Goal: Find contact information: Find contact information

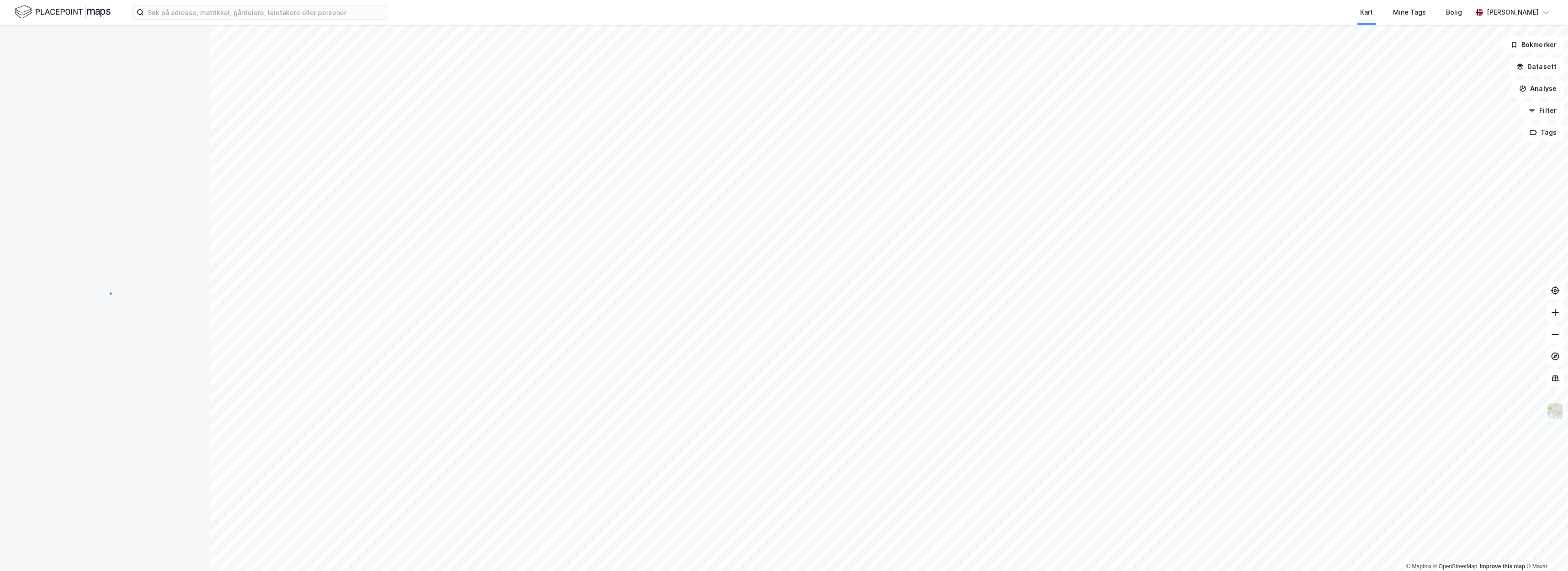
scroll to position [26, 0]
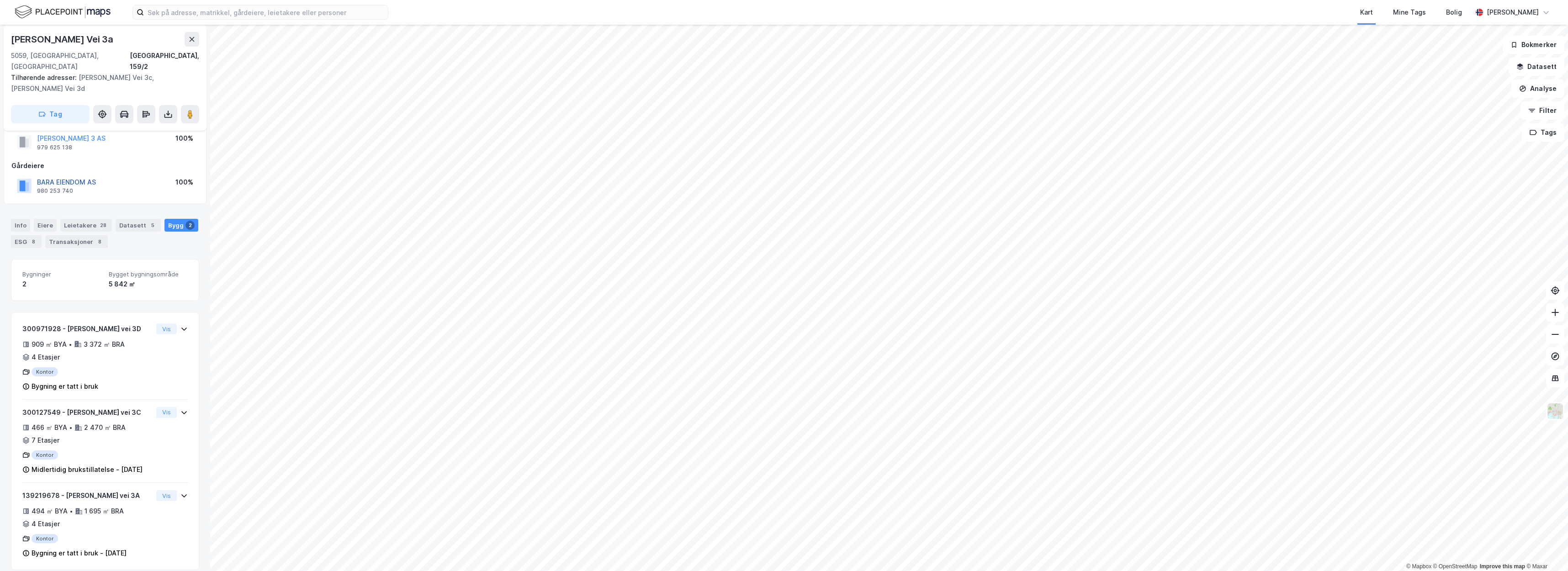
click at [0, 0] on button "BARA EIENDOM AS" at bounding box center [0, 0] width 0 height 0
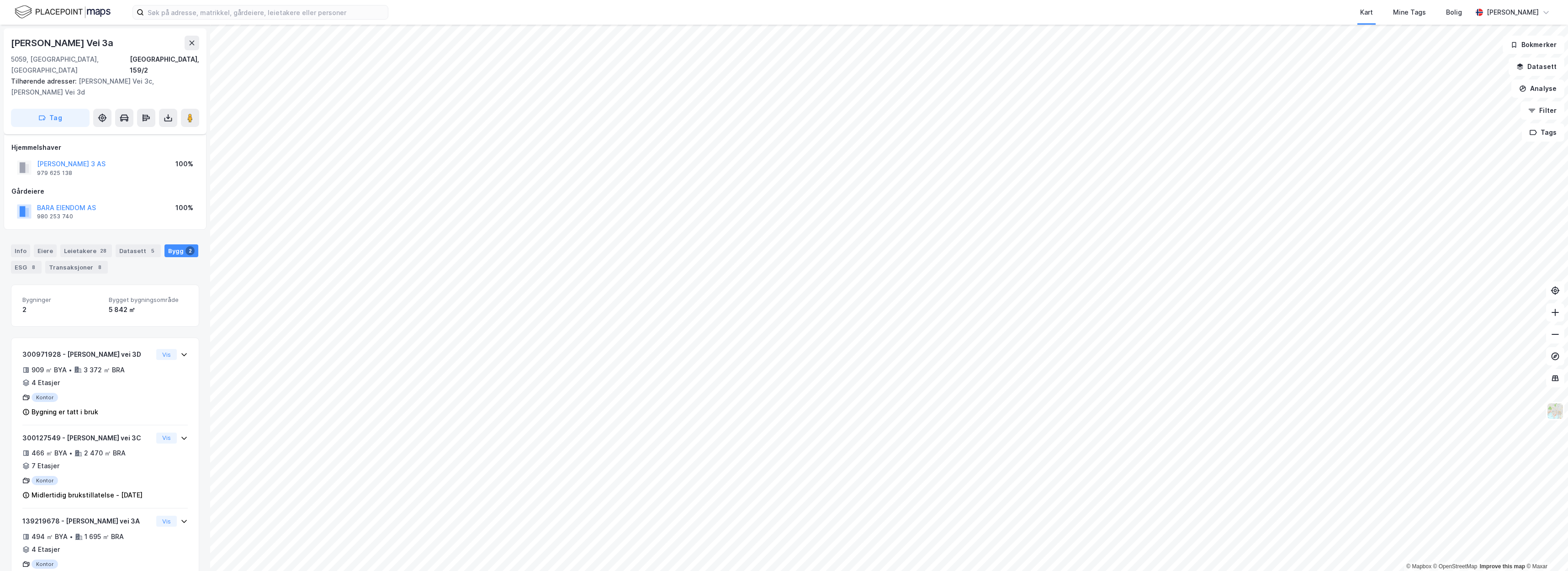
scroll to position [26, 0]
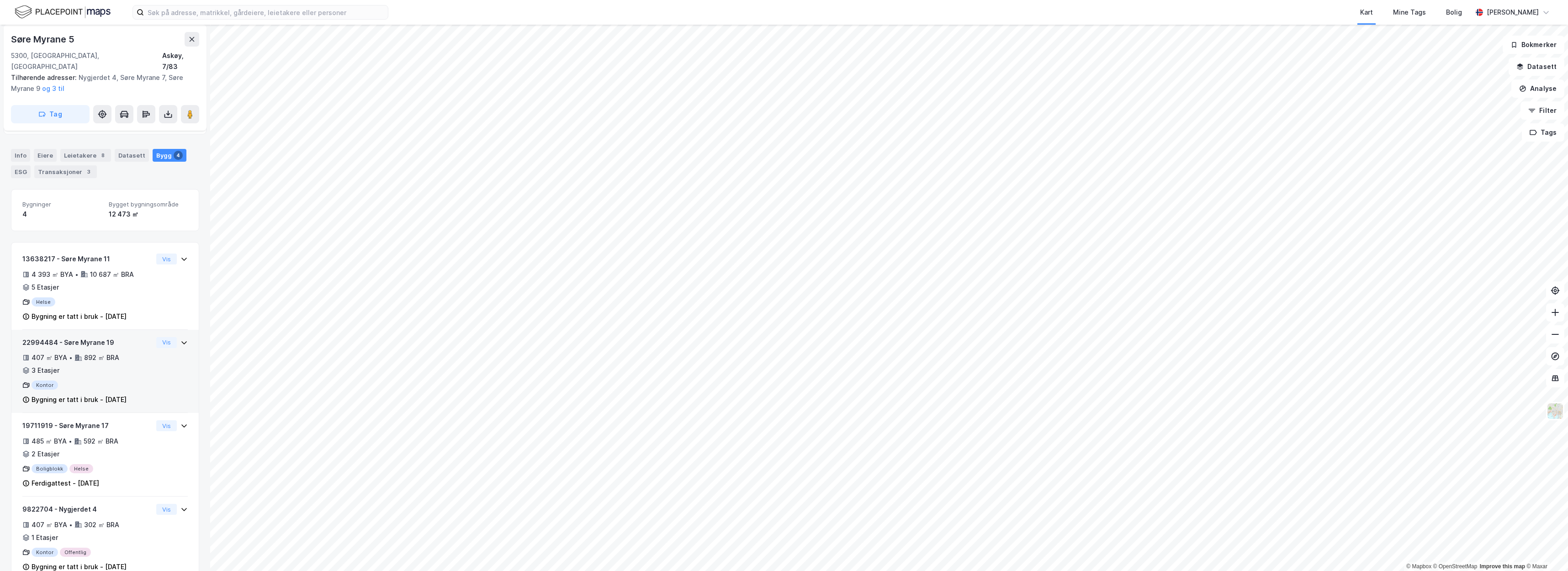
scroll to position [97, 0]
drag, startPoint x: 68, startPoint y: 341, endPoint x: 36, endPoint y: 340, distance: 32.0
click at [36, 351] on div "407 ㎡ BYA •" at bounding box center [47, 357] width 50 height 11
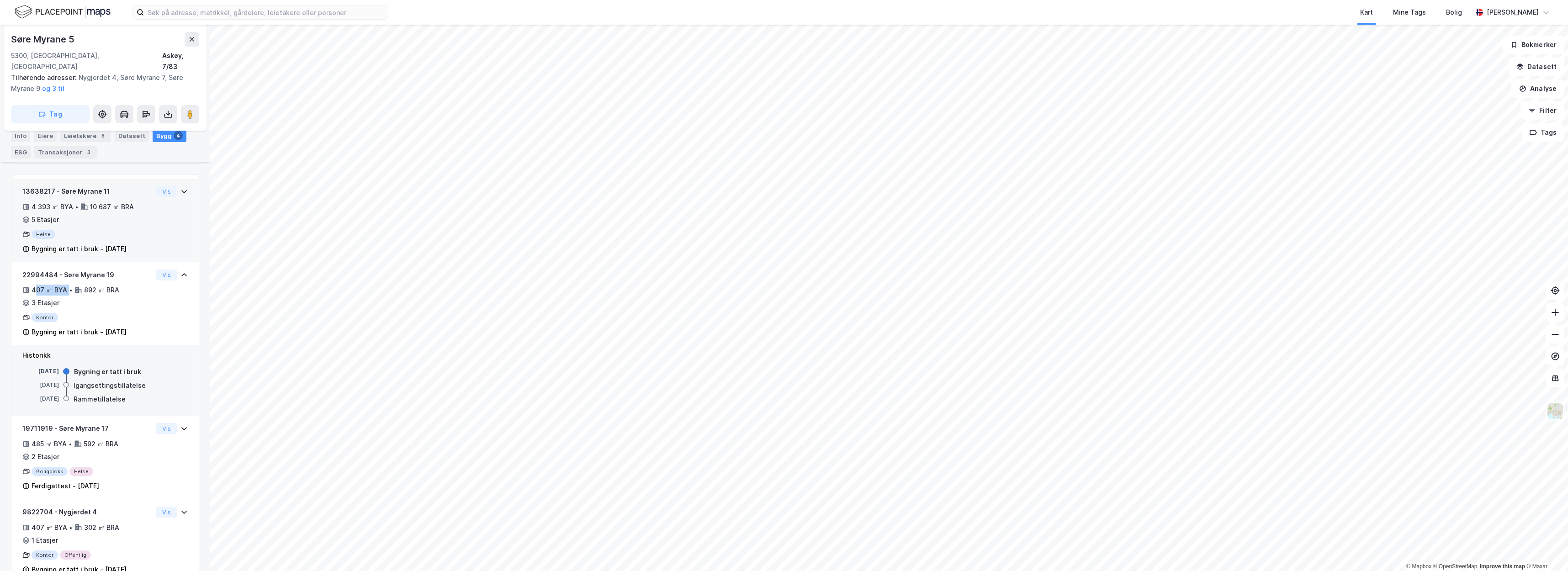
scroll to position [166, 0]
click at [262, 8] on input at bounding box center [266, 13] width 244 height 14
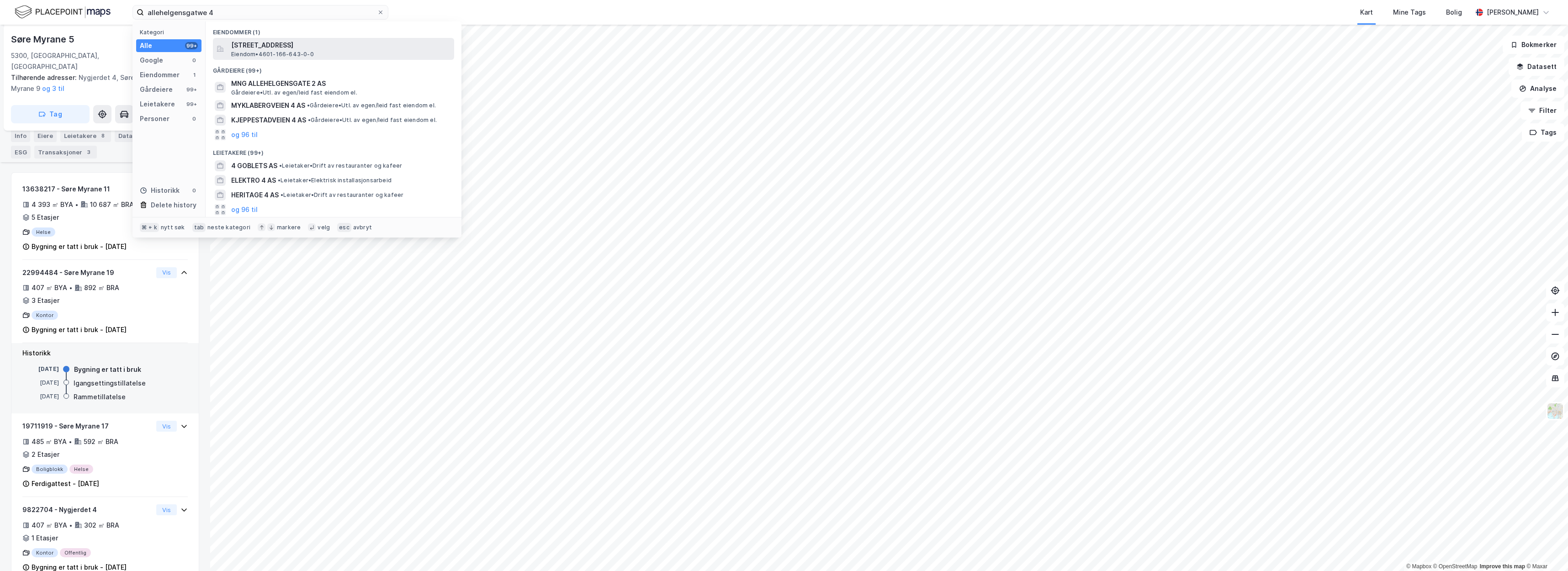
click at [333, 54] on div "[STREET_ADDRESS] • 4601-166-643-0-0" at bounding box center [342, 49] width 221 height 18
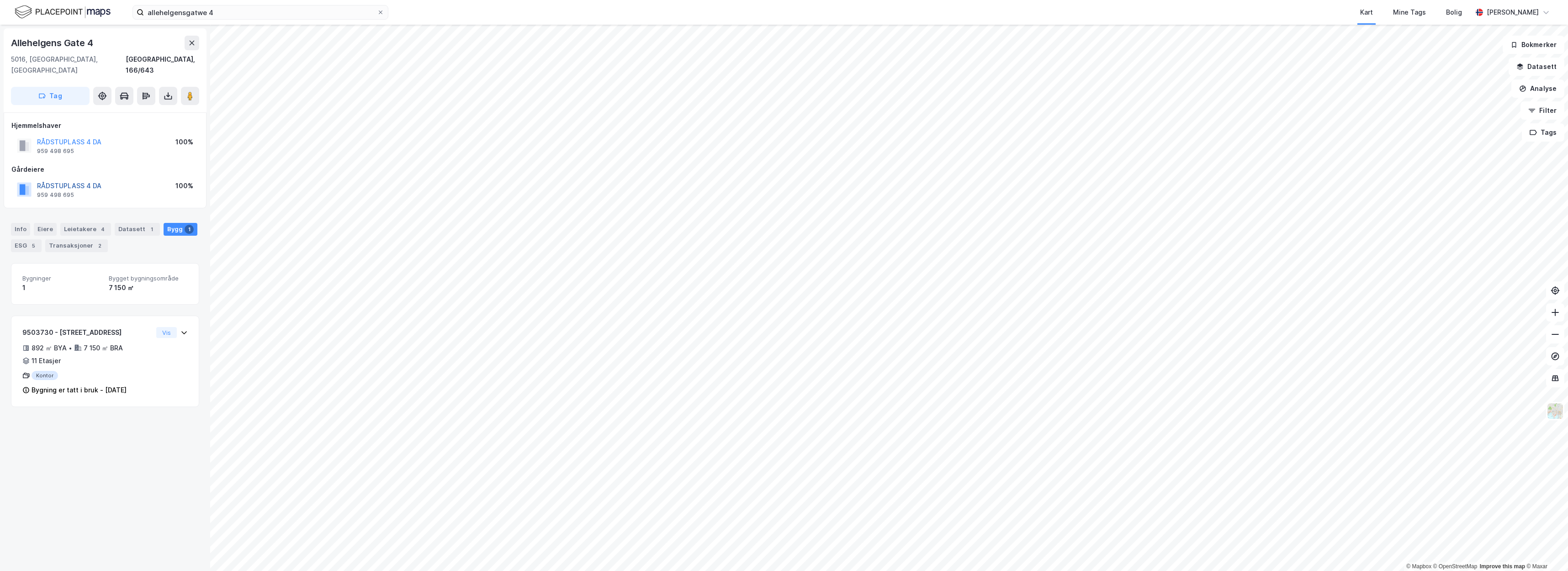
click at [0, 0] on button "RÅDSTUPLASS 4 DA" at bounding box center [0, 0] width 0 height 0
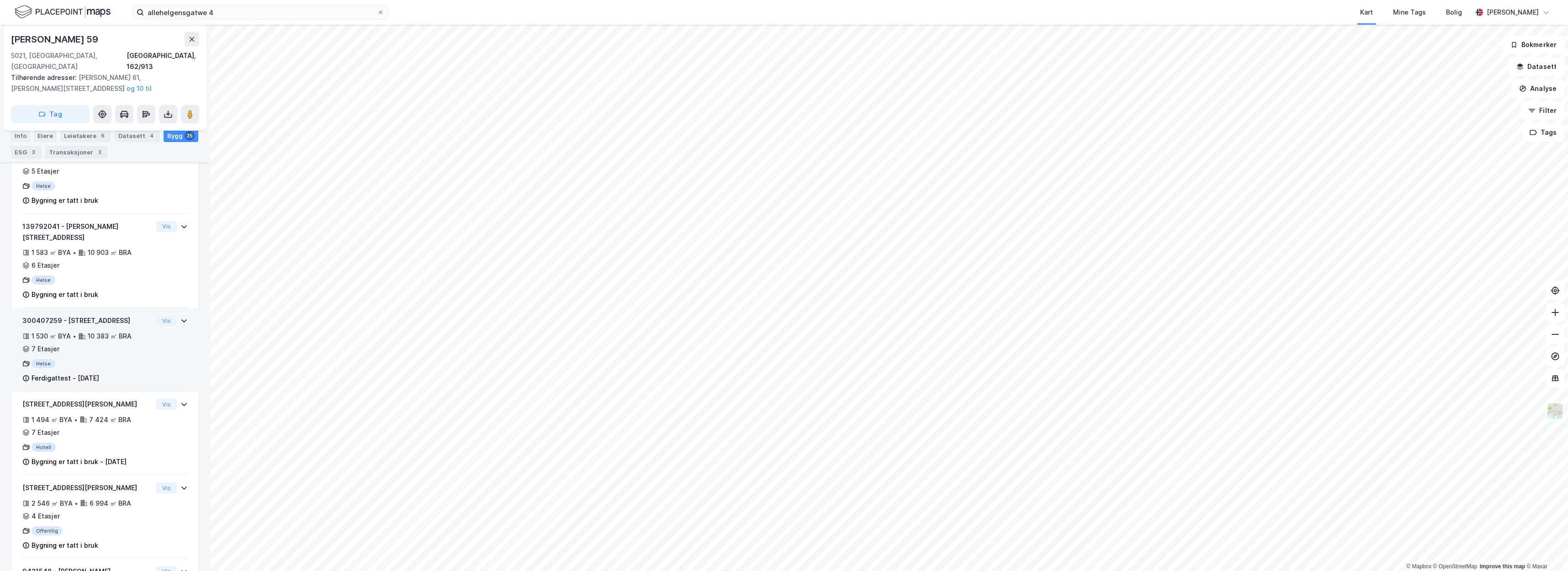
scroll to position [367, 0]
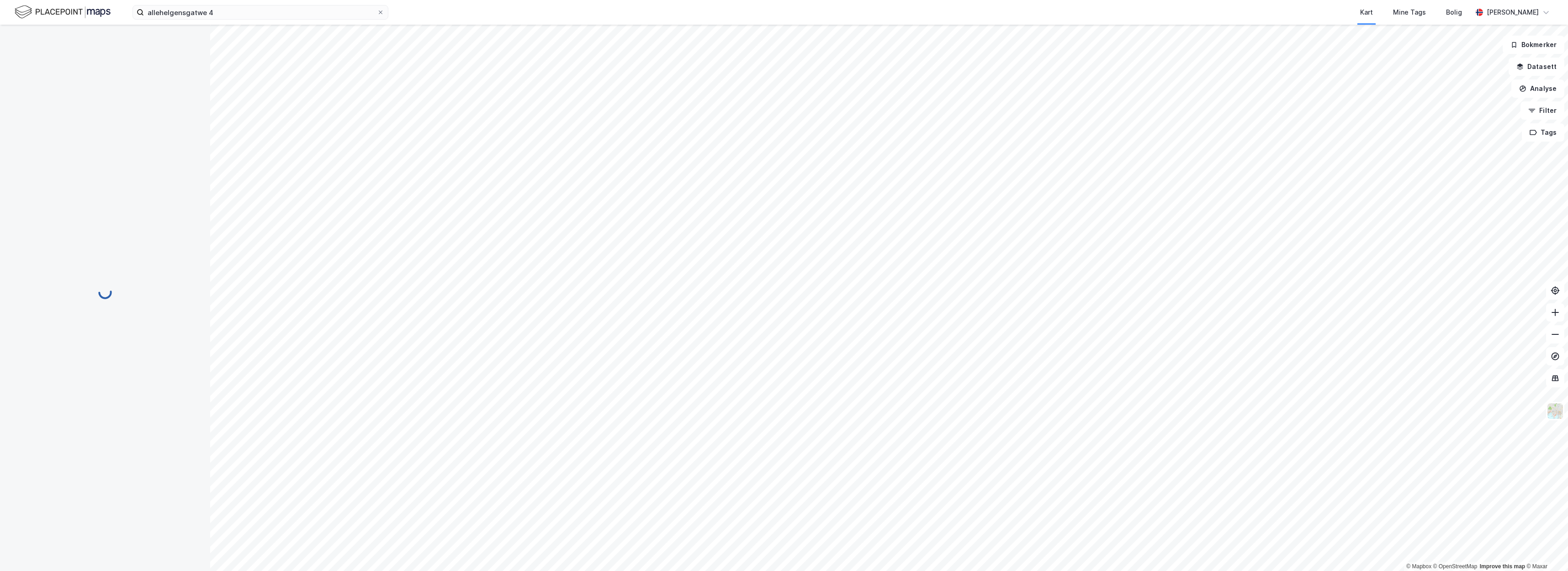
scroll to position [15, 0]
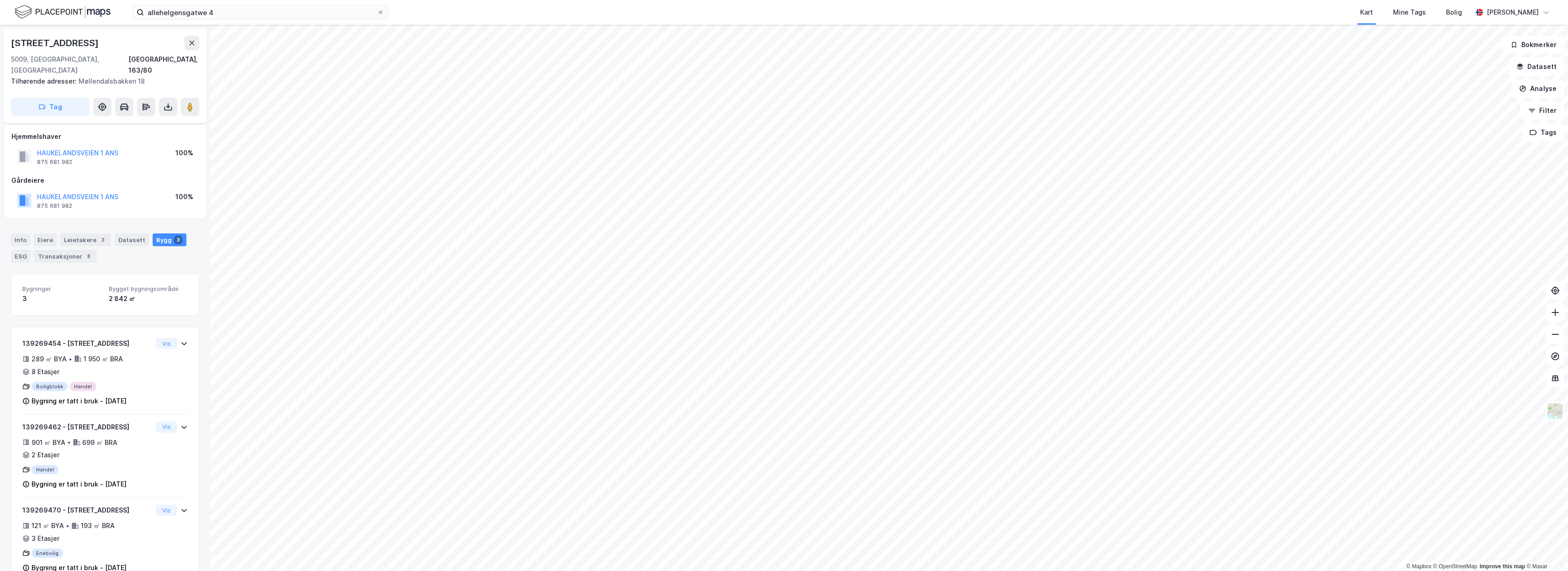
scroll to position [5, 0]
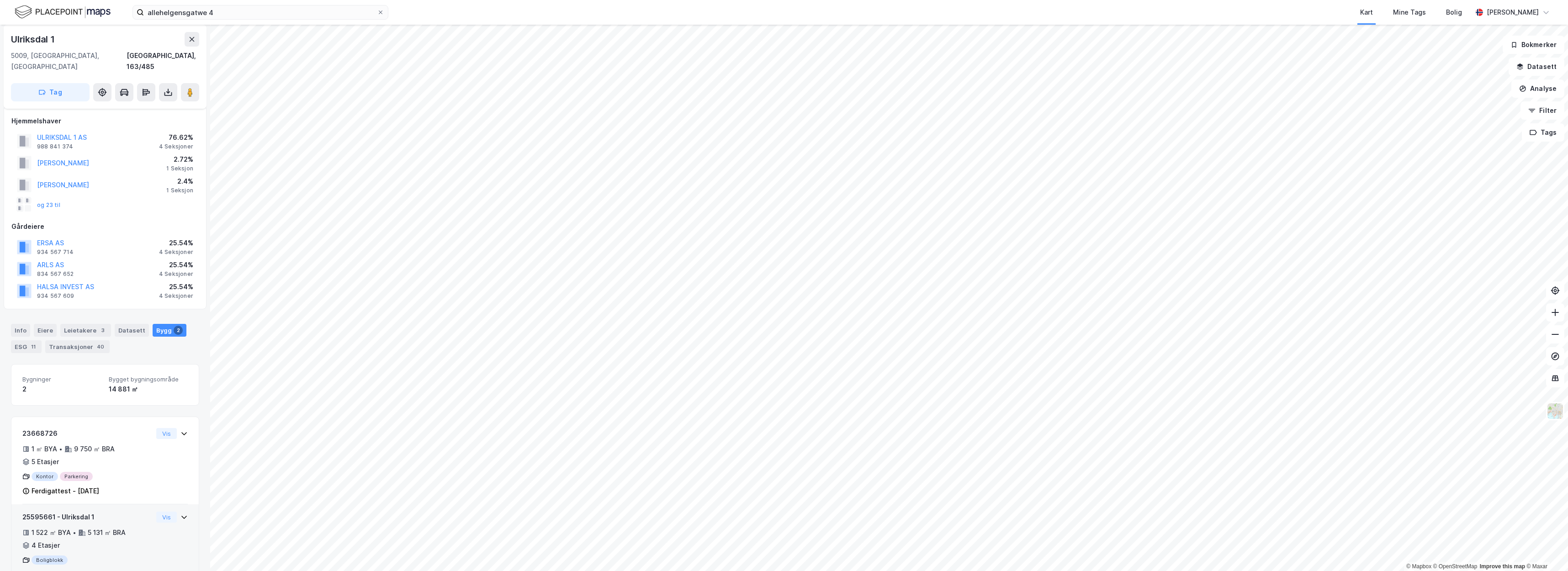
scroll to position [15, 0]
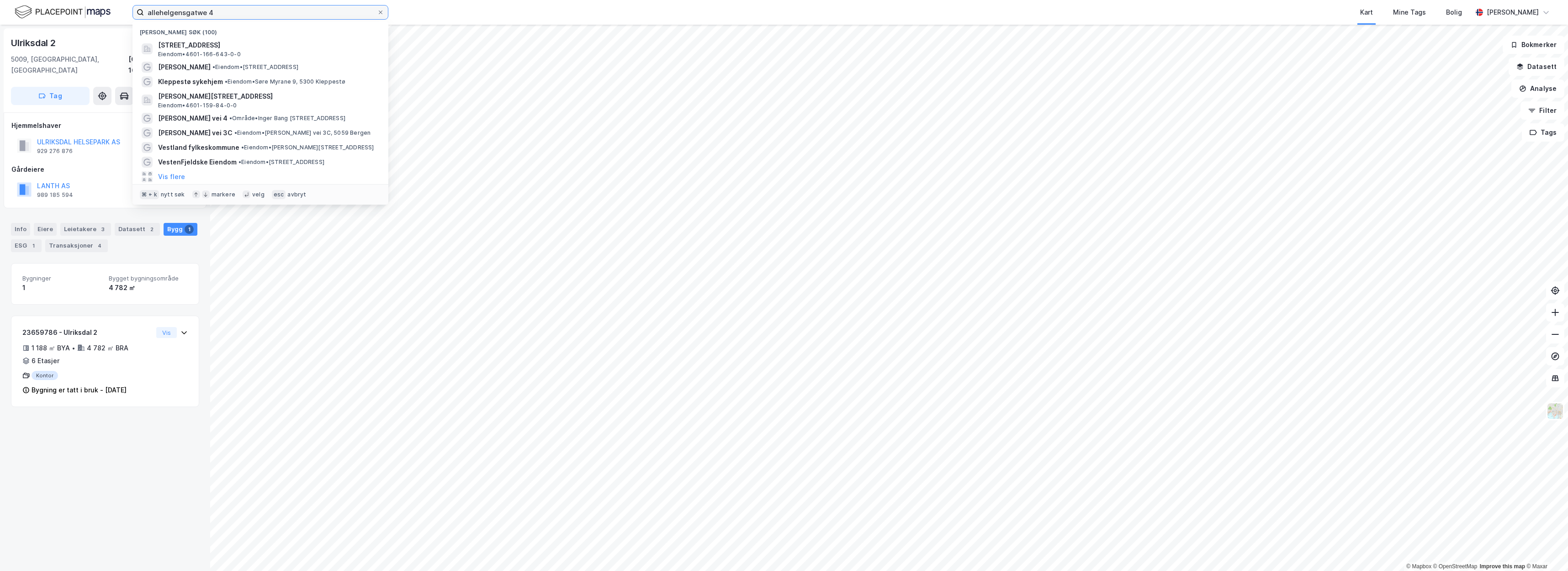
drag, startPoint x: 235, startPoint y: 10, endPoint x: 135, endPoint y: -1, distance: 100.6
click at [135, 0] on html "allehelgensgatwe 4 Nylige søk (100) [STREET_ADDRESS] • 4601-166-643-0-0 Maxi Sa…" at bounding box center [784, 286] width 1568 height 571
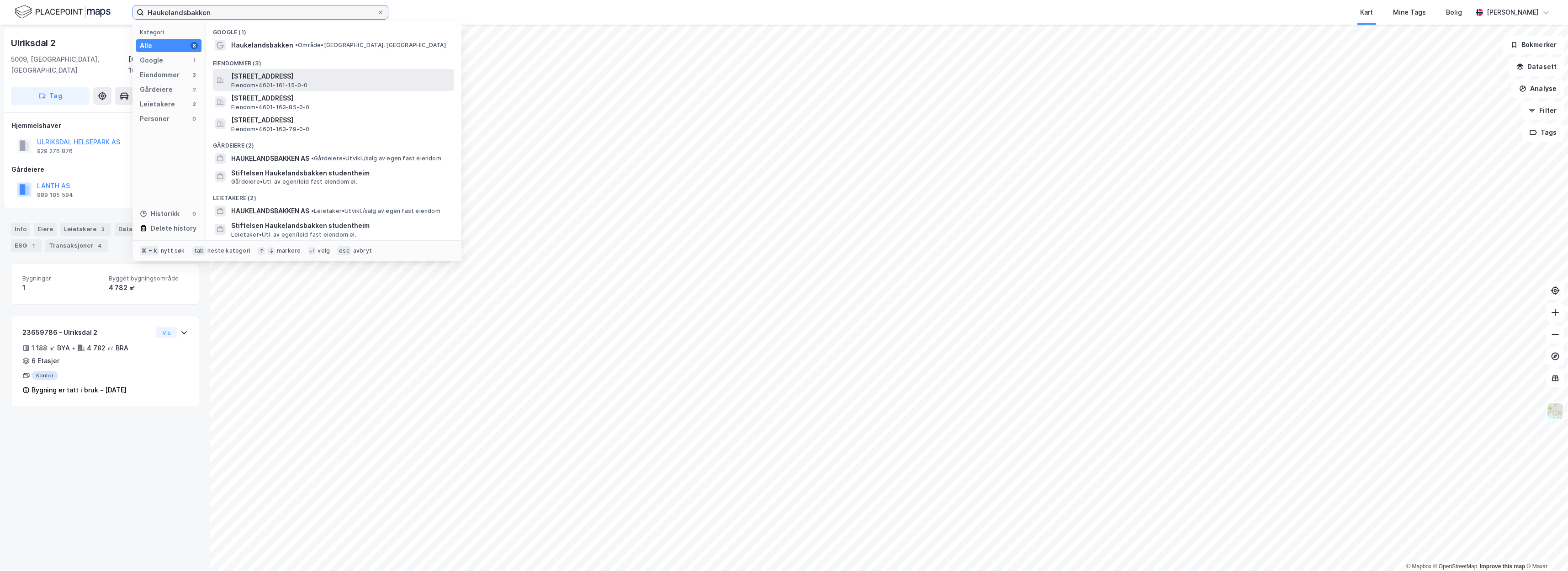
type input "Haukelandsbakken"
click at [322, 86] on div "[STREET_ADDRESS] • 4601-161-15-0-0" at bounding box center [342, 80] width 221 height 18
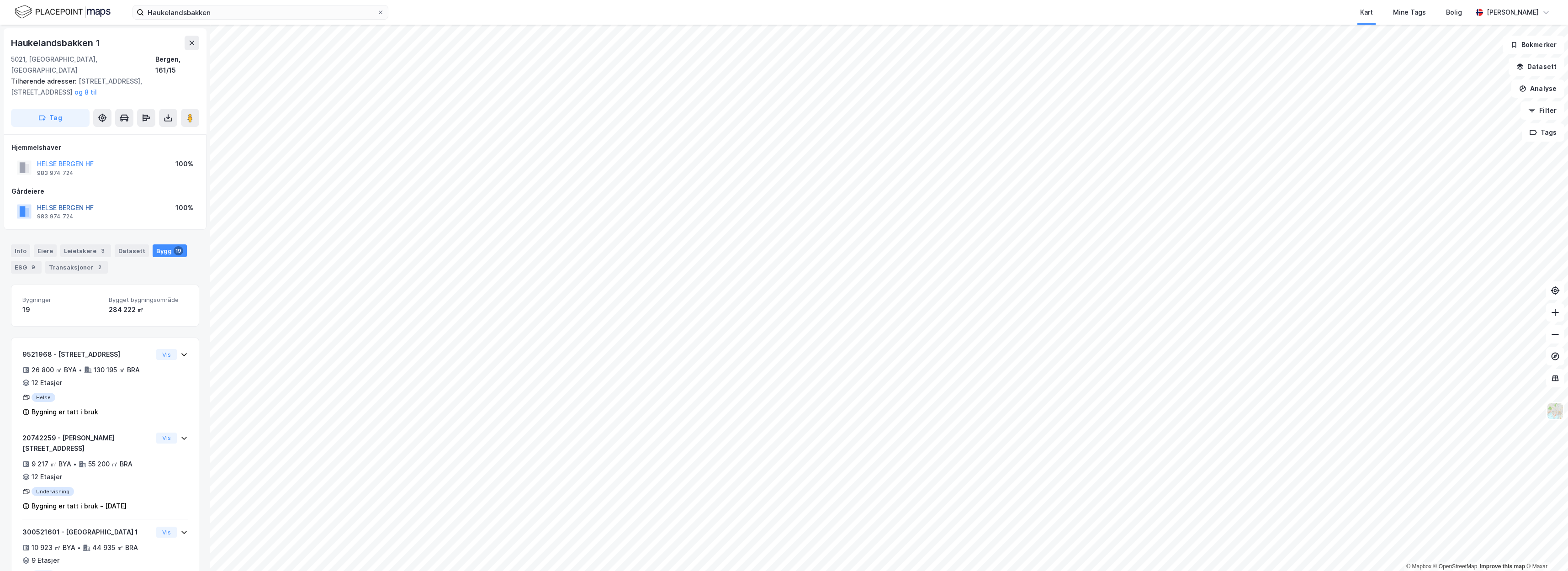
click at [0, 0] on button "HELSE BERGEN HF" at bounding box center [0, 0] width 0 height 0
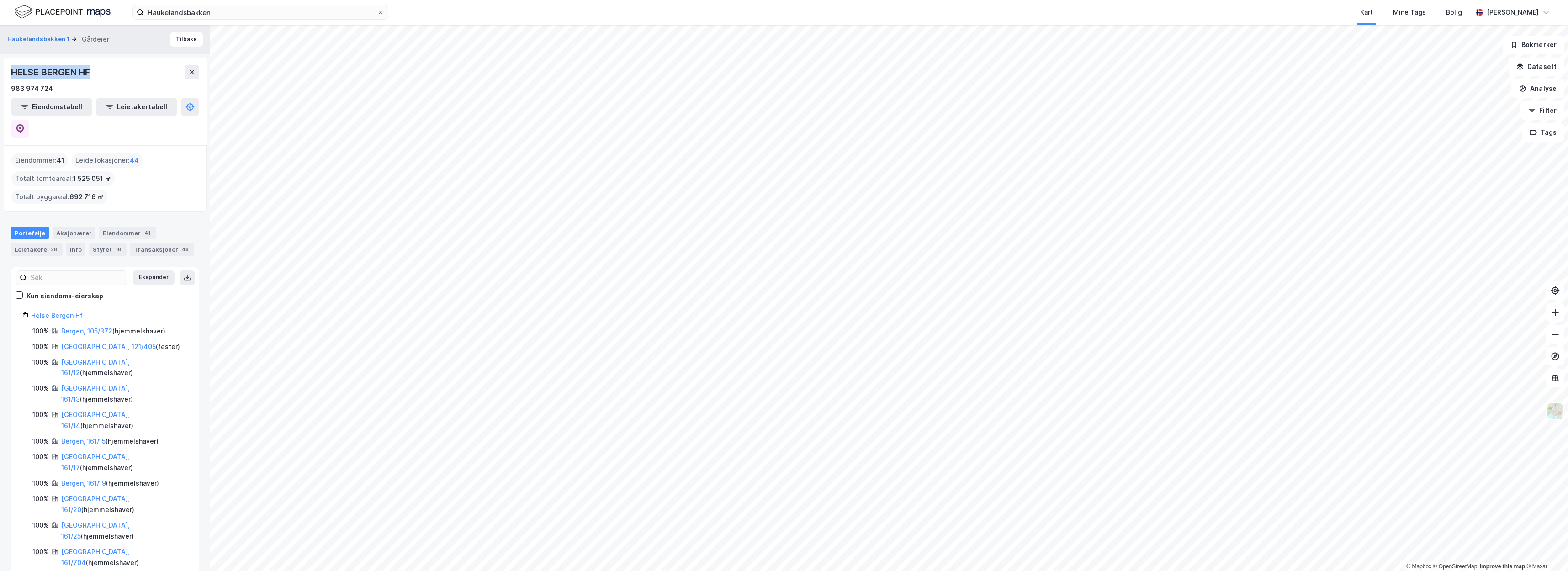
drag, startPoint x: 101, startPoint y: 70, endPoint x: 7, endPoint y: 72, distance: 94.0
click at [7, 72] on div "HELSE BERGEN HF 983 974 724 Eiendomstabell Leietakertabell" at bounding box center [104, 102] width 203 height 88
copy div "HELSE BERGEN HF"
click at [148, 84] on div "983 974 724" at bounding box center [105, 88] width 188 height 11
